Goal: Download file/media

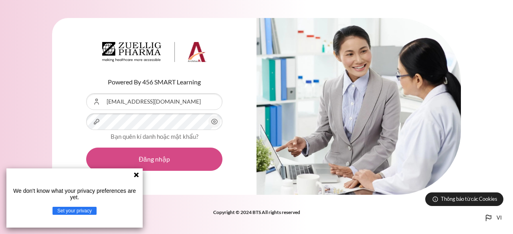
click at [178, 148] on button "Đăng nhập" at bounding box center [154, 159] width 136 height 23
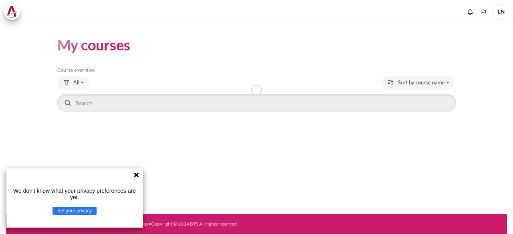
click at [136, 174] on icon at bounding box center [136, 175] width 6 height 6
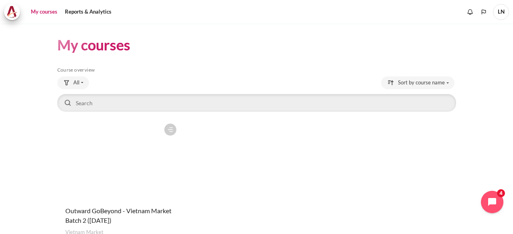
click at [130, 173] on figure "Content" at bounding box center [118, 160] width 123 height 80
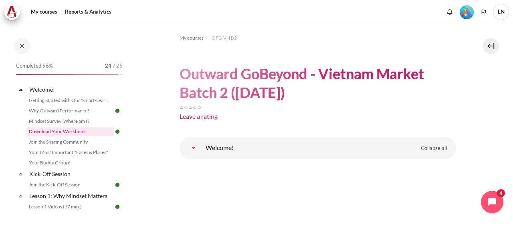
click at [49, 130] on link "Download Your Workbook" at bounding box center [69, 132] width 87 height 10
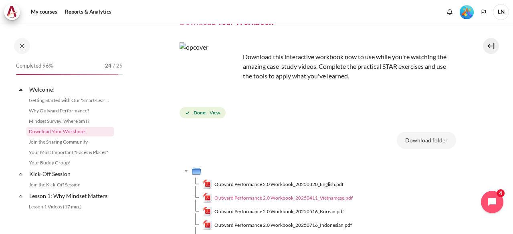
scroll to position [120, 0]
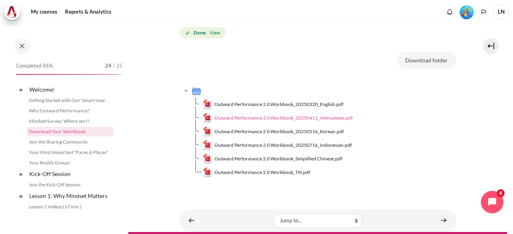
click at [320, 116] on span "Outward Performance 2.0 Workbook_20250411_Vietnamese.pdf" at bounding box center [283, 118] width 138 height 7
